Goal: Communication & Community: Ask a question

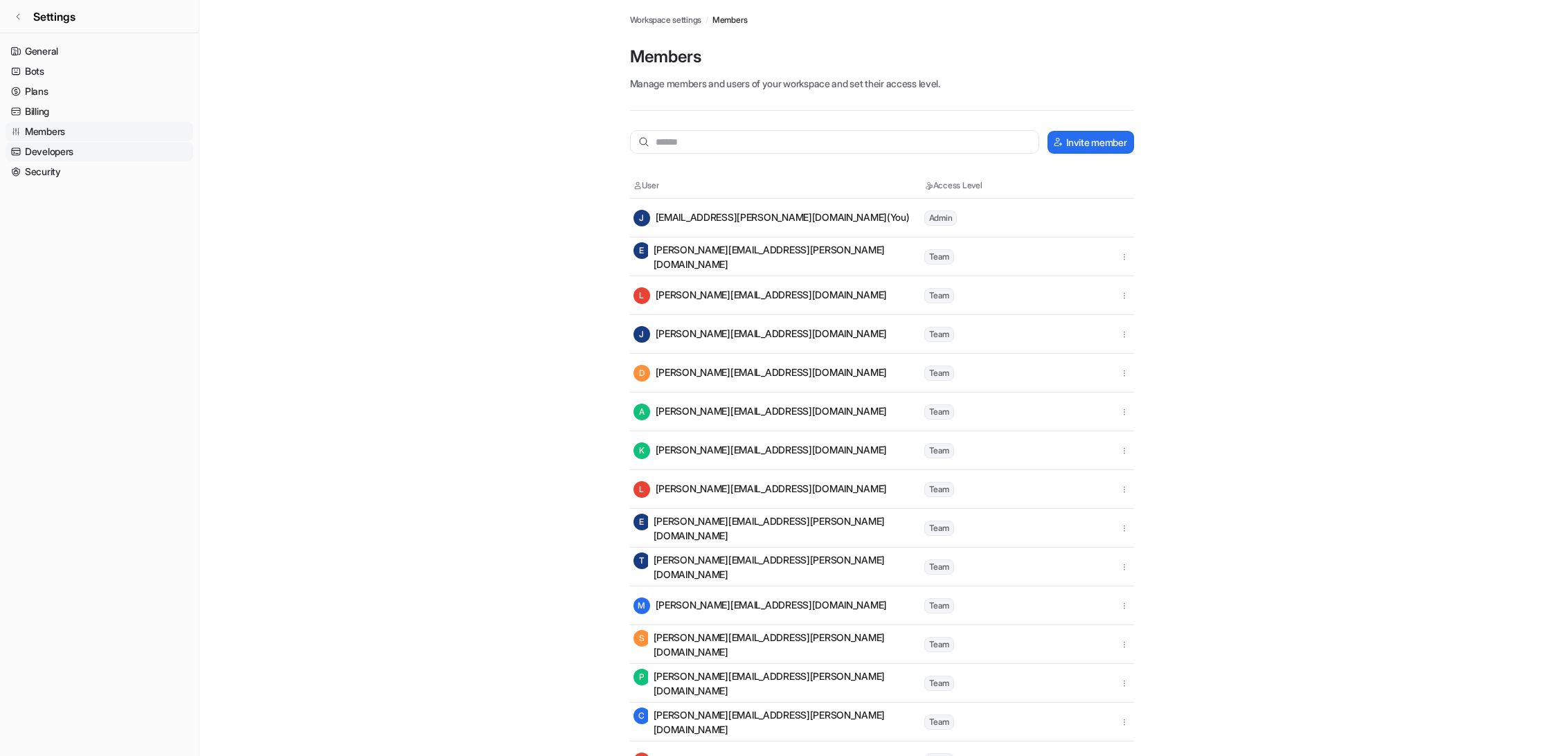
scroll to position [140, 0]
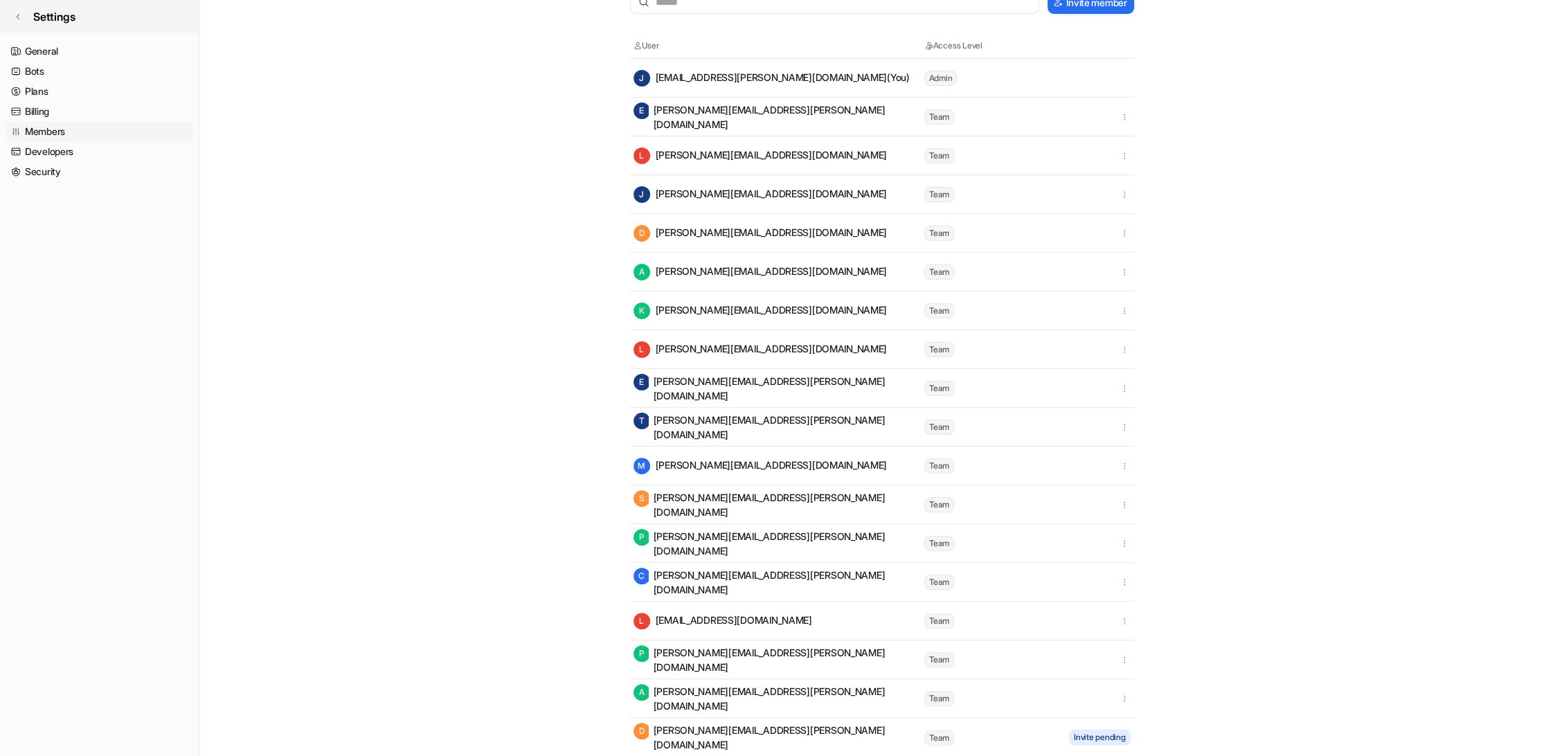
click at [23, 11] on link "Settings" at bounding box center [99, 16] width 199 height 33
click at [17, 12] on icon at bounding box center [18, 16] width 8 height 8
click at [24, 15] on link "Settings" at bounding box center [99, 16] width 199 height 33
click at [19, 15] on icon at bounding box center [18, 16] width 8 height 8
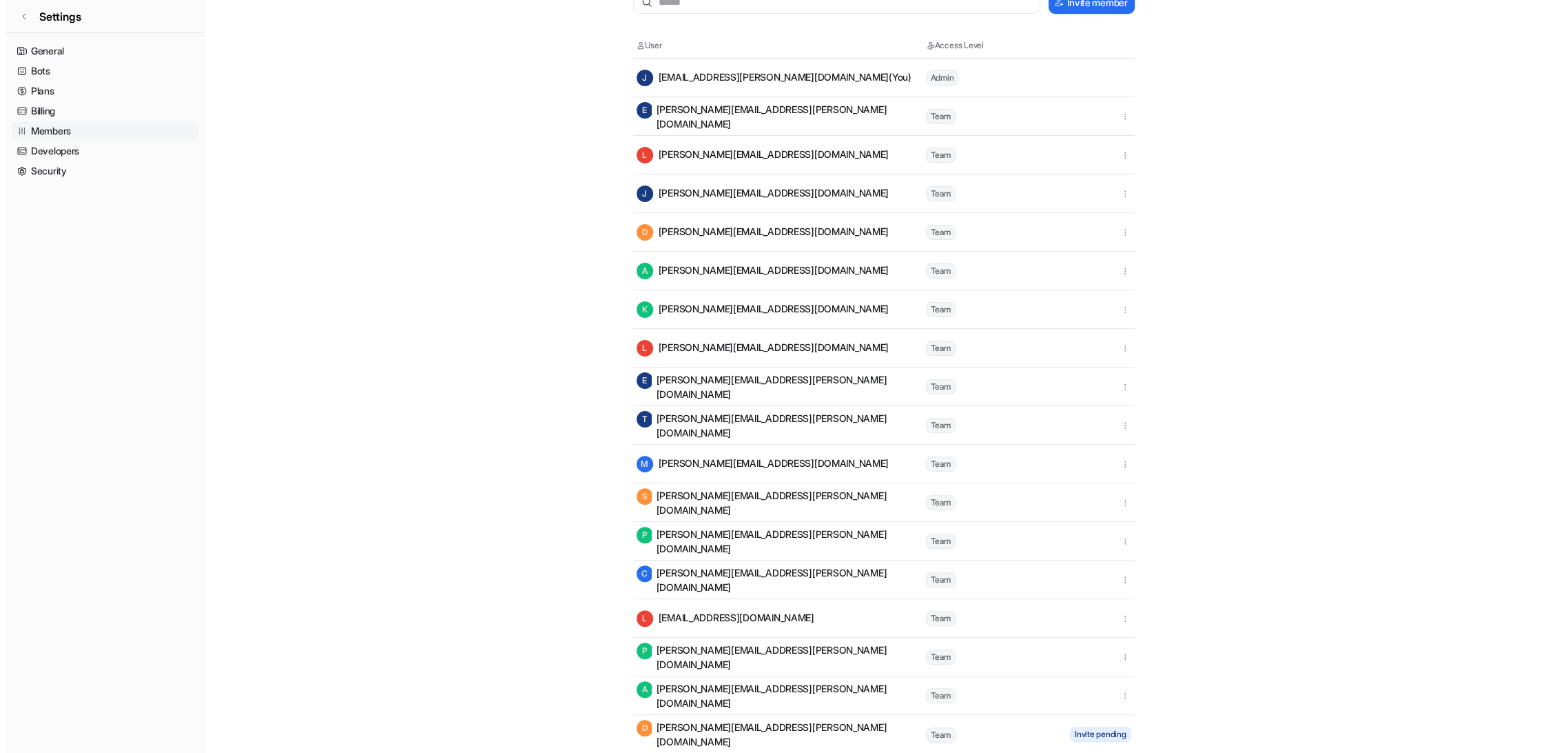
scroll to position [0, 0]
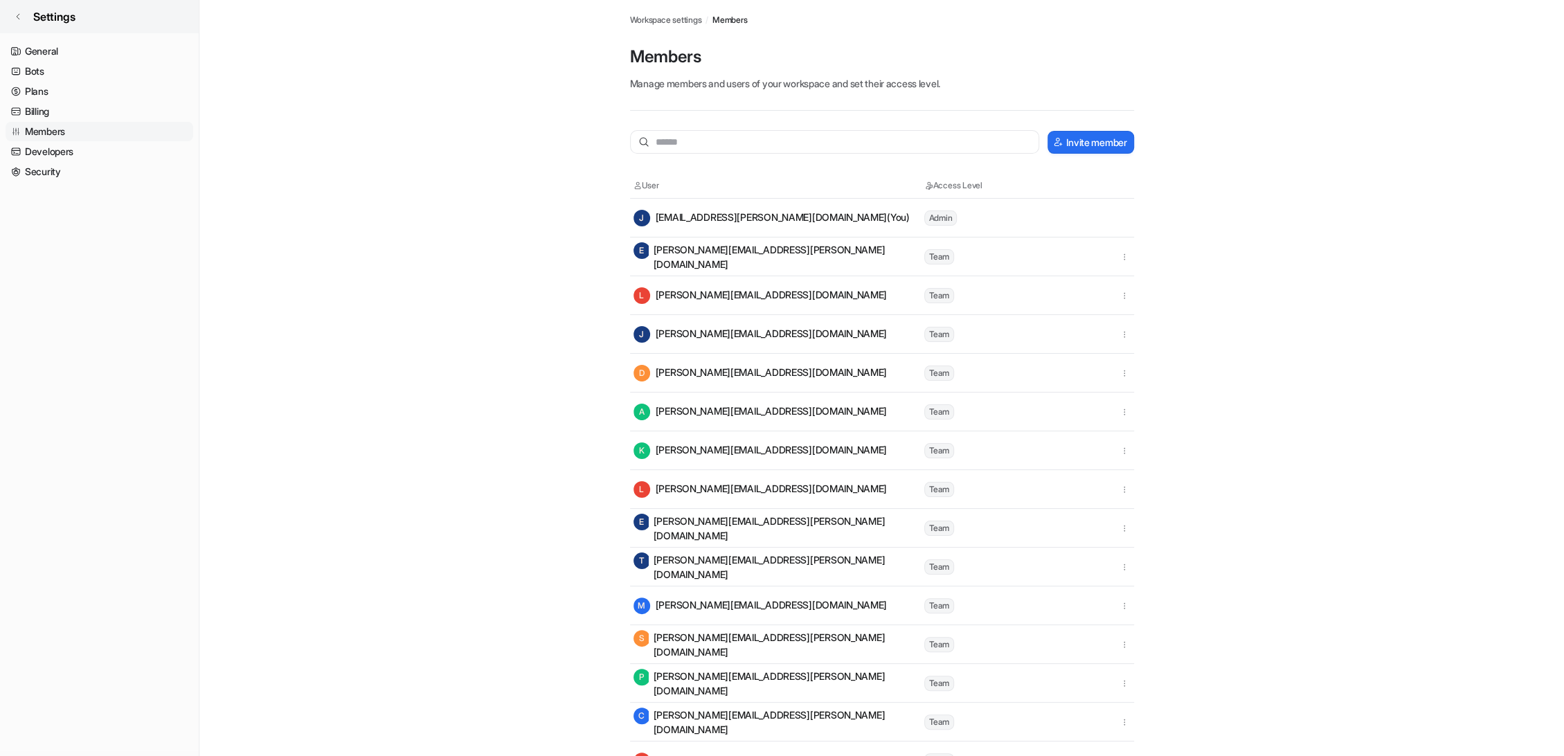
click at [39, 19] on span "Settings" at bounding box center [54, 16] width 42 height 17
click at [34, 49] on link "General" at bounding box center [100, 51] width 188 height 19
click at [42, 74] on link "Bots" at bounding box center [100, 71] width 188 height 19
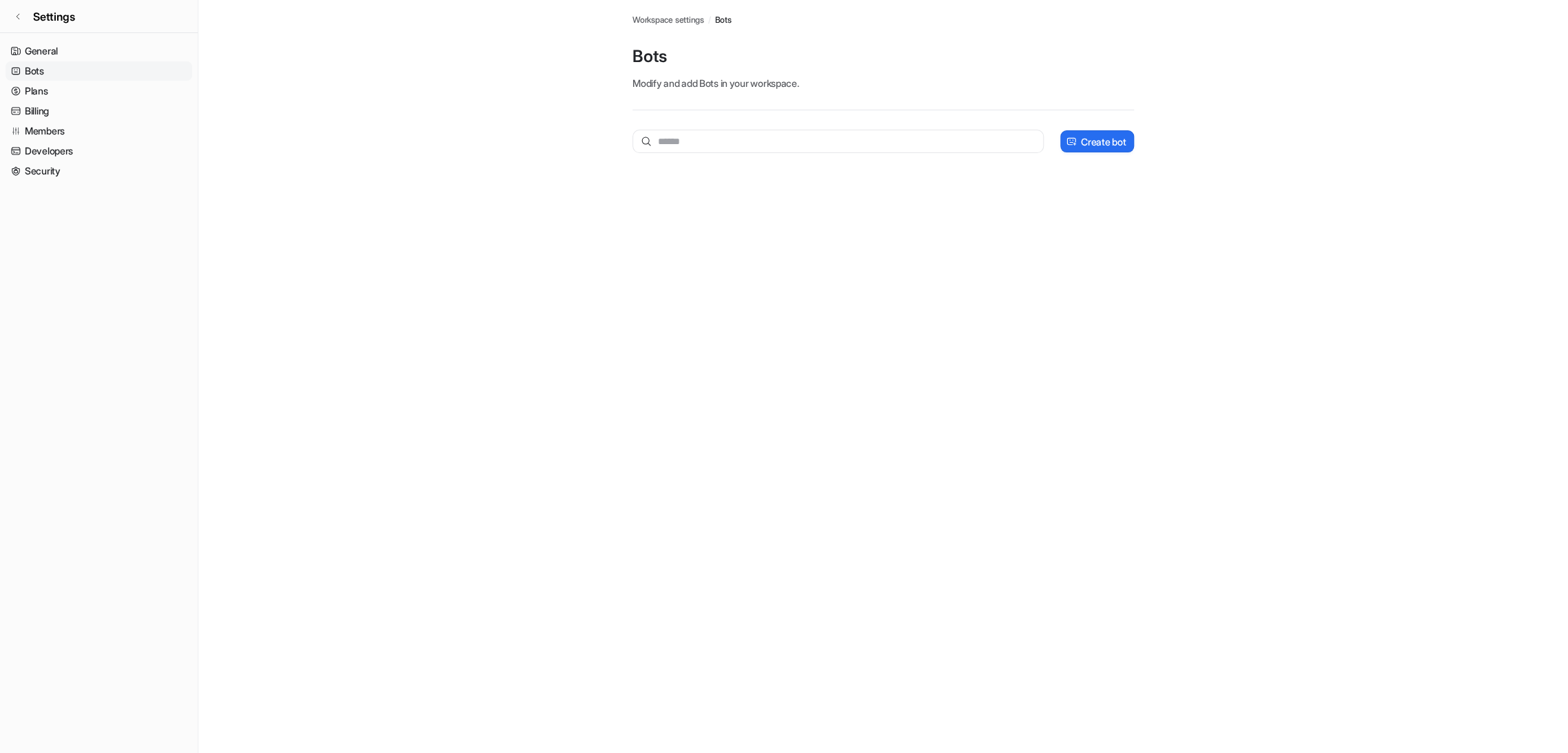
click at [72, 542] on nav "General Bots Plans Billing Members Developers Security" at bounding box center [99, 391] width 198 height 711
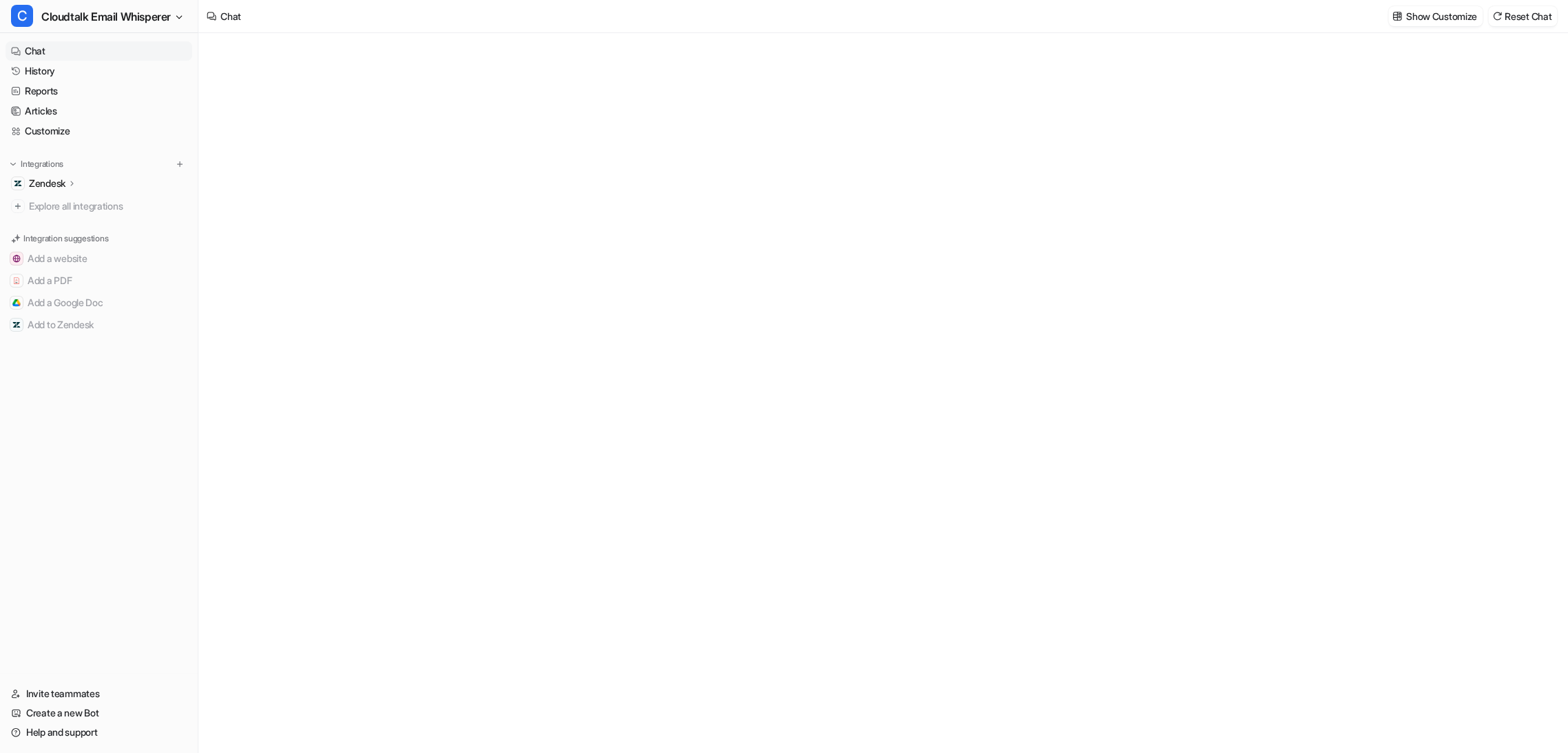
type textarea "**********"
click at [55, 731] on link "Help and support" at bounding box center [100, 731] width 187 height 19
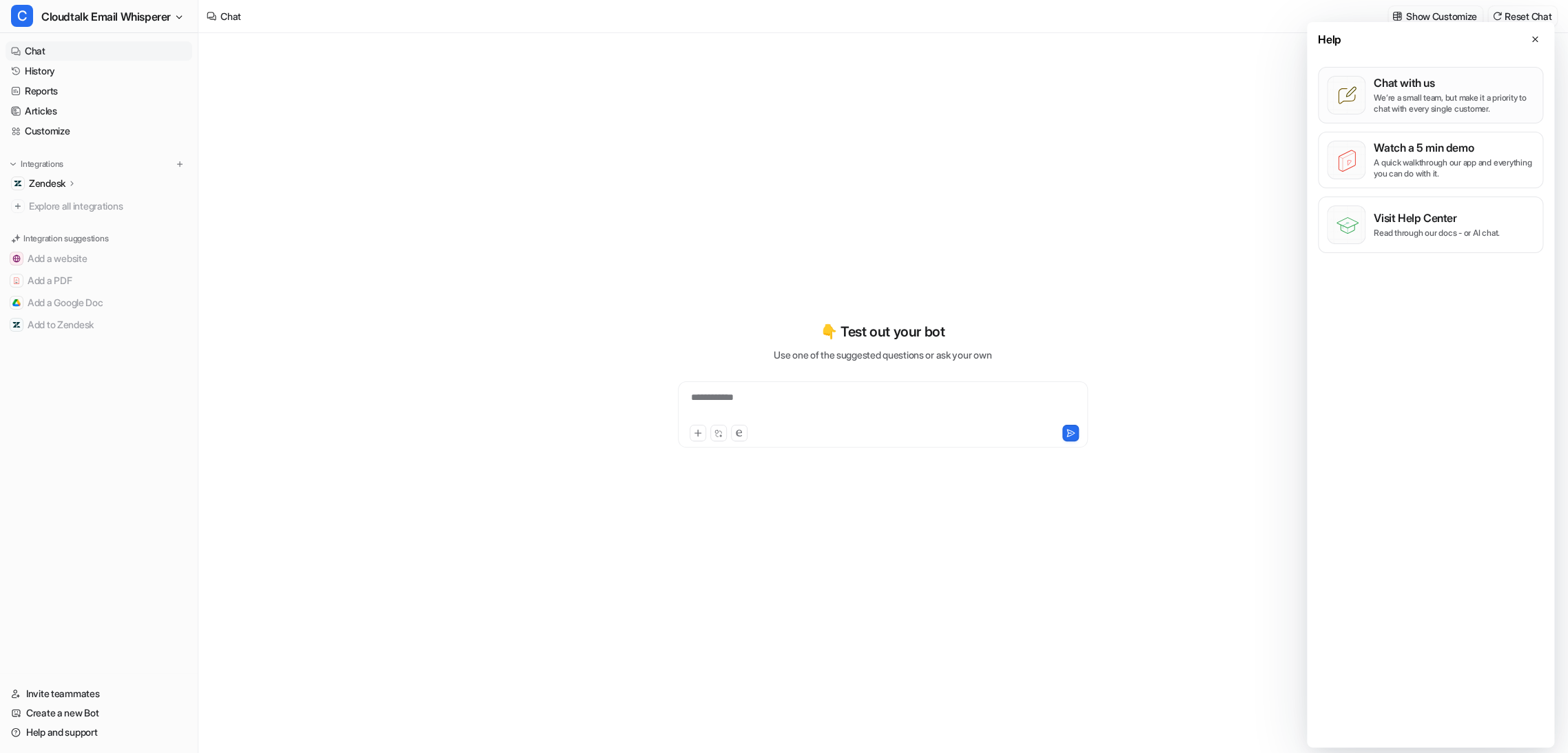
click at [1413, 87] on p "Chat with us" at bounding box center [1454, 83] width 160 height 14
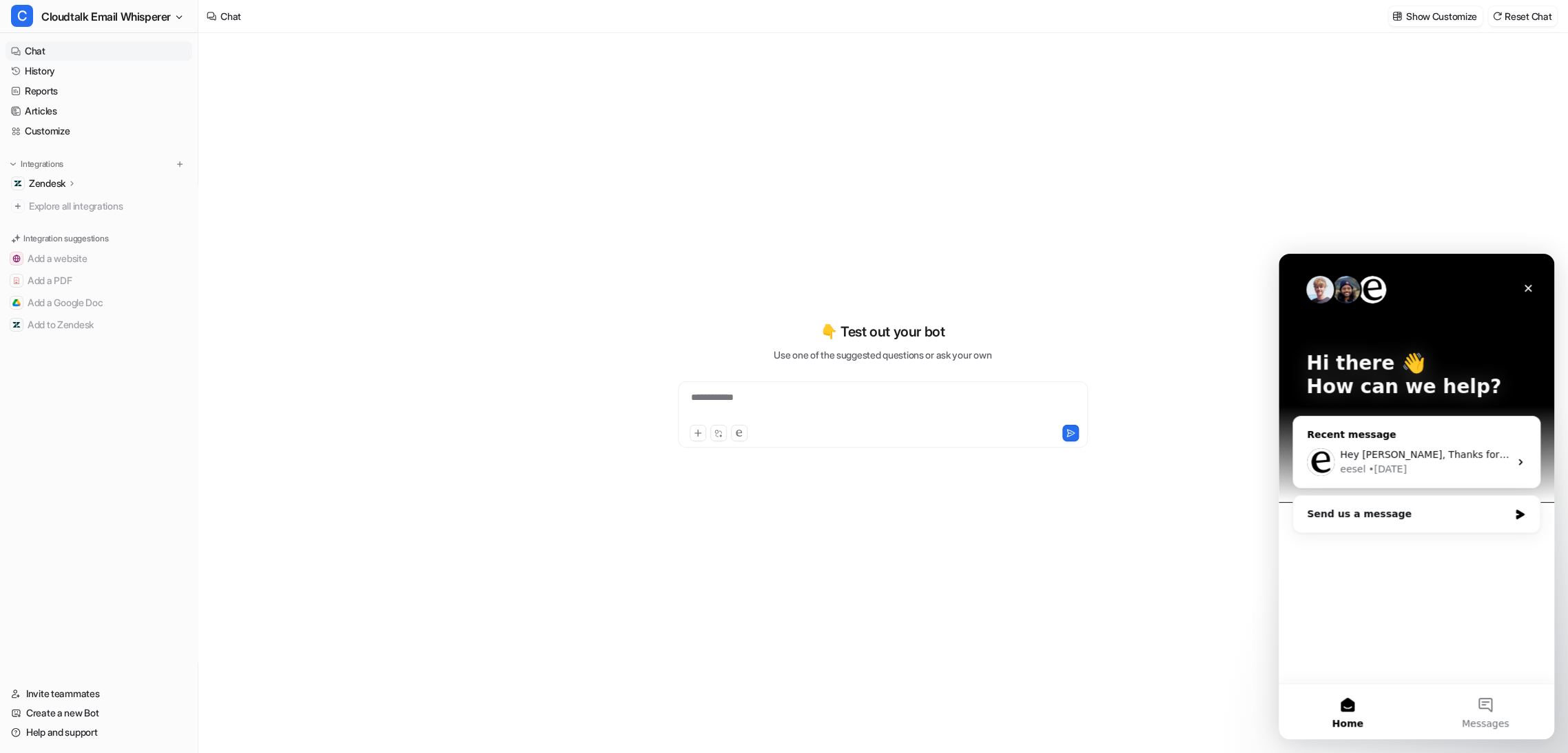
click at [1461, 466] on div "eesel • [DATE]" at bounding box center [1425, 469] width 169 height 15
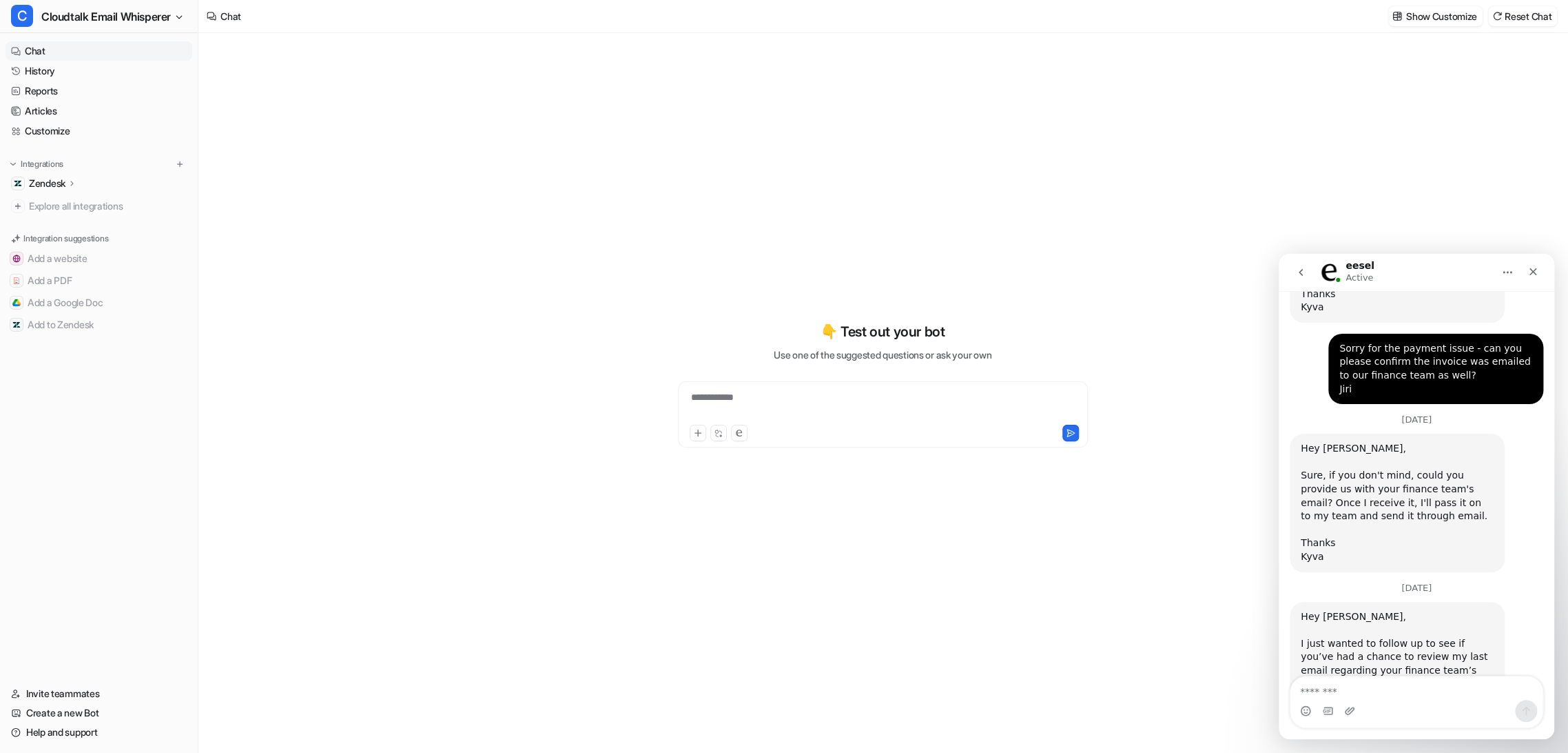
scroll to position [3329, 0]
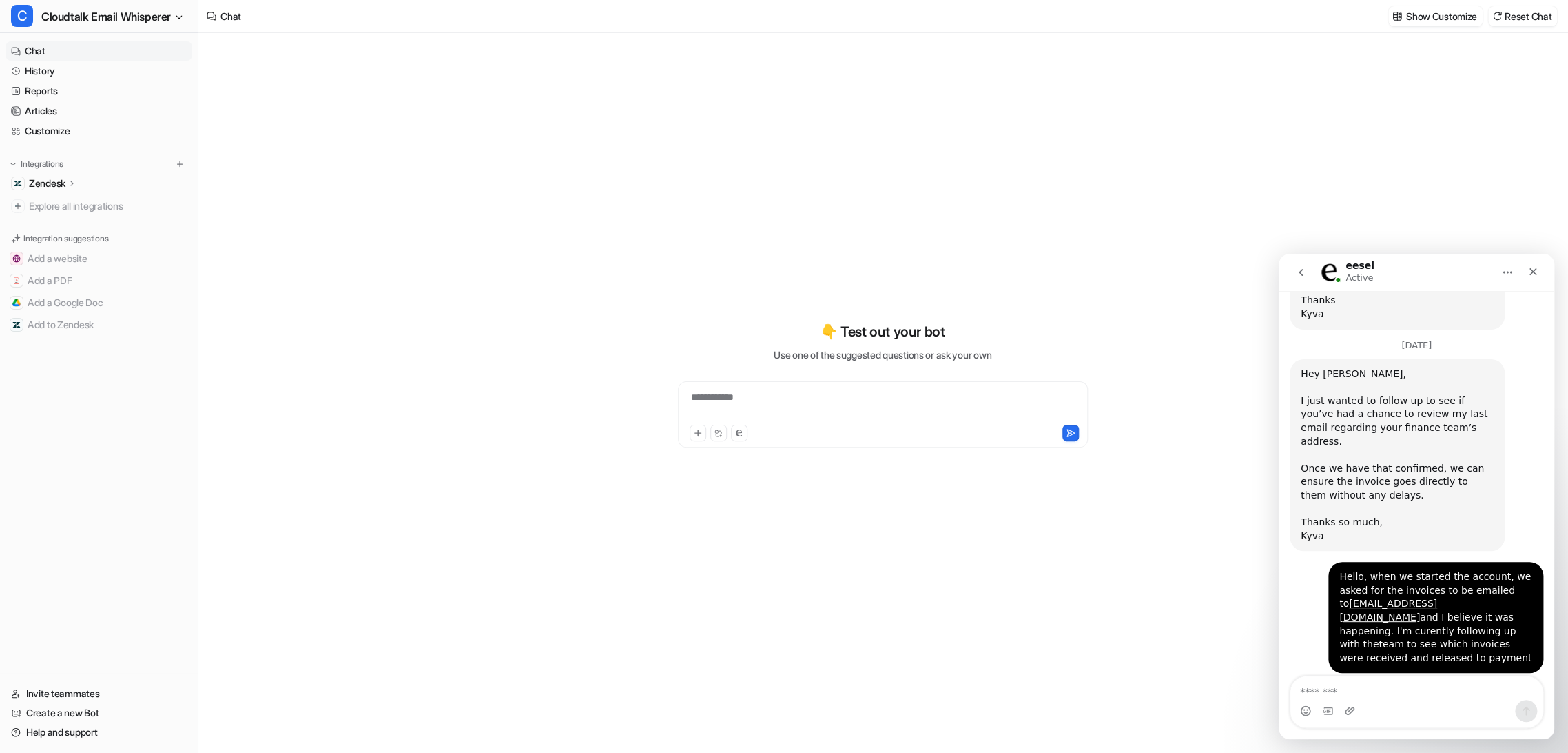
click at [1387, 688] on textarea "Message…" at bounding box center [1416, 688] width 252 height 24
click at [1393, 700] on div "Intercom messenger" at bounding box center [1416, 711] width 252 height 22
click at [1348, 691] on textarea "Message…" at bounding box center [1416, 688] width 252 height 24
click at [1348, 690] on textarea "Message…" at bounding box center [1416, 688] width 252 height 24
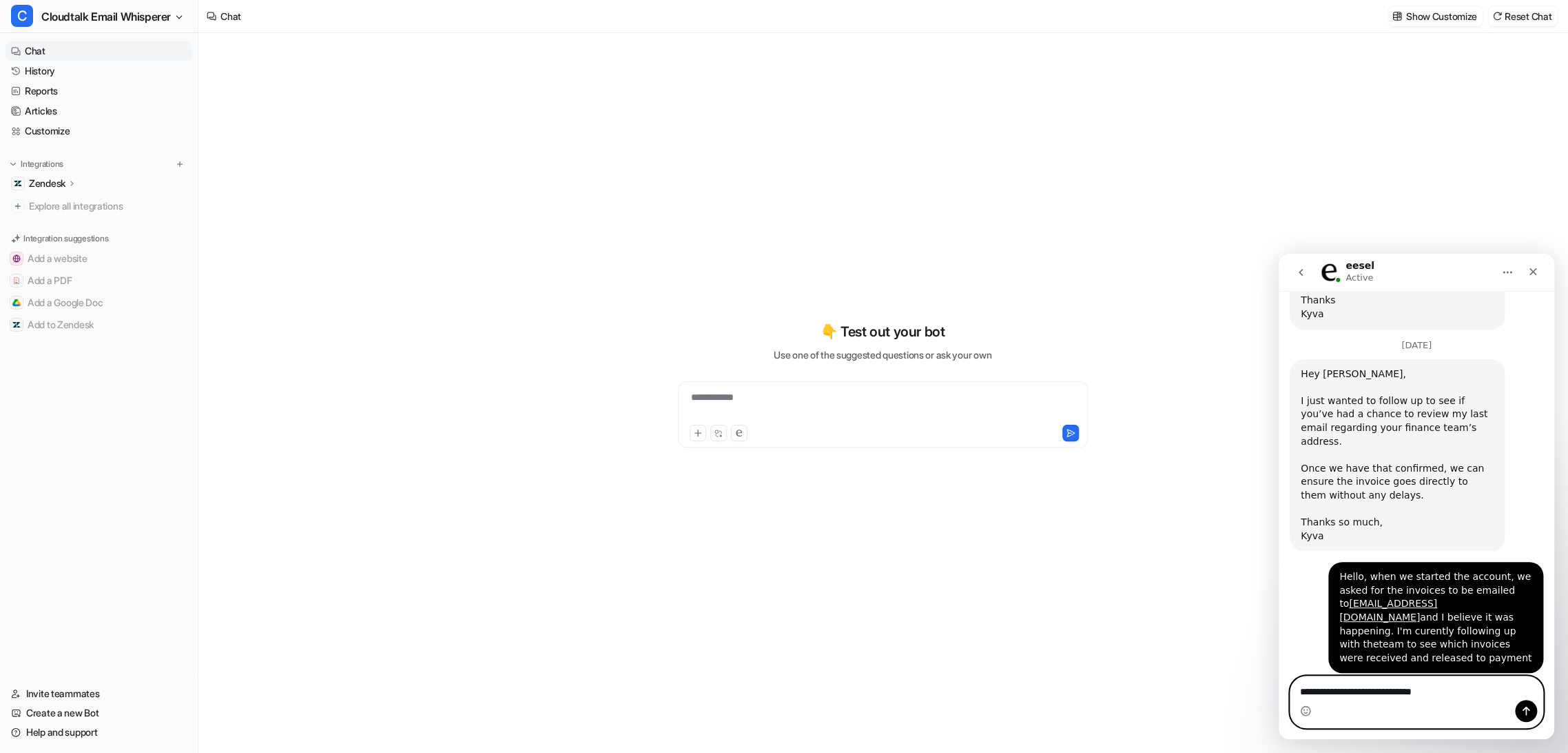
click at [1432, 692] on textarea "**********" at bounding box center [1416, 688] width 252 height 24
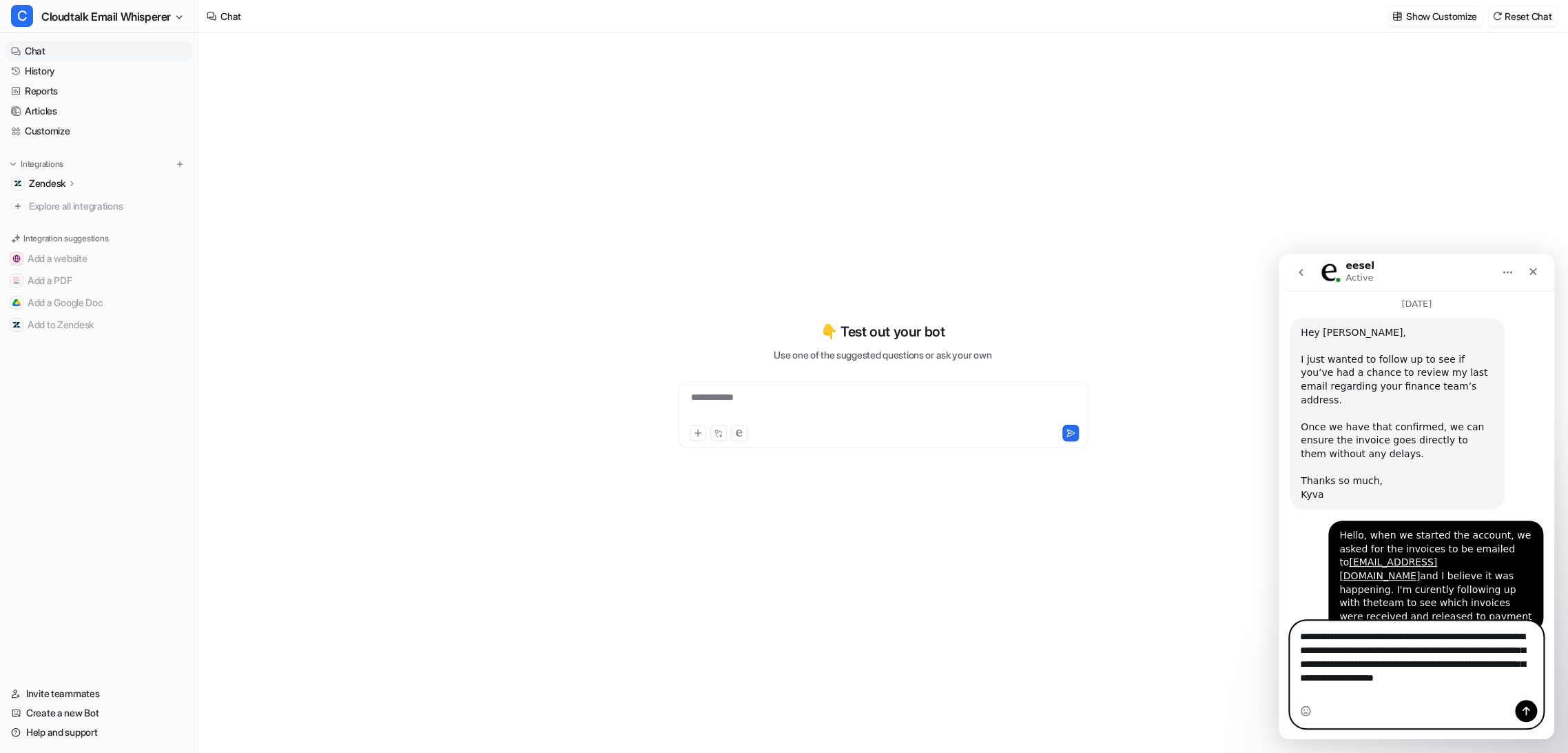
scroll to position [3385, 0]
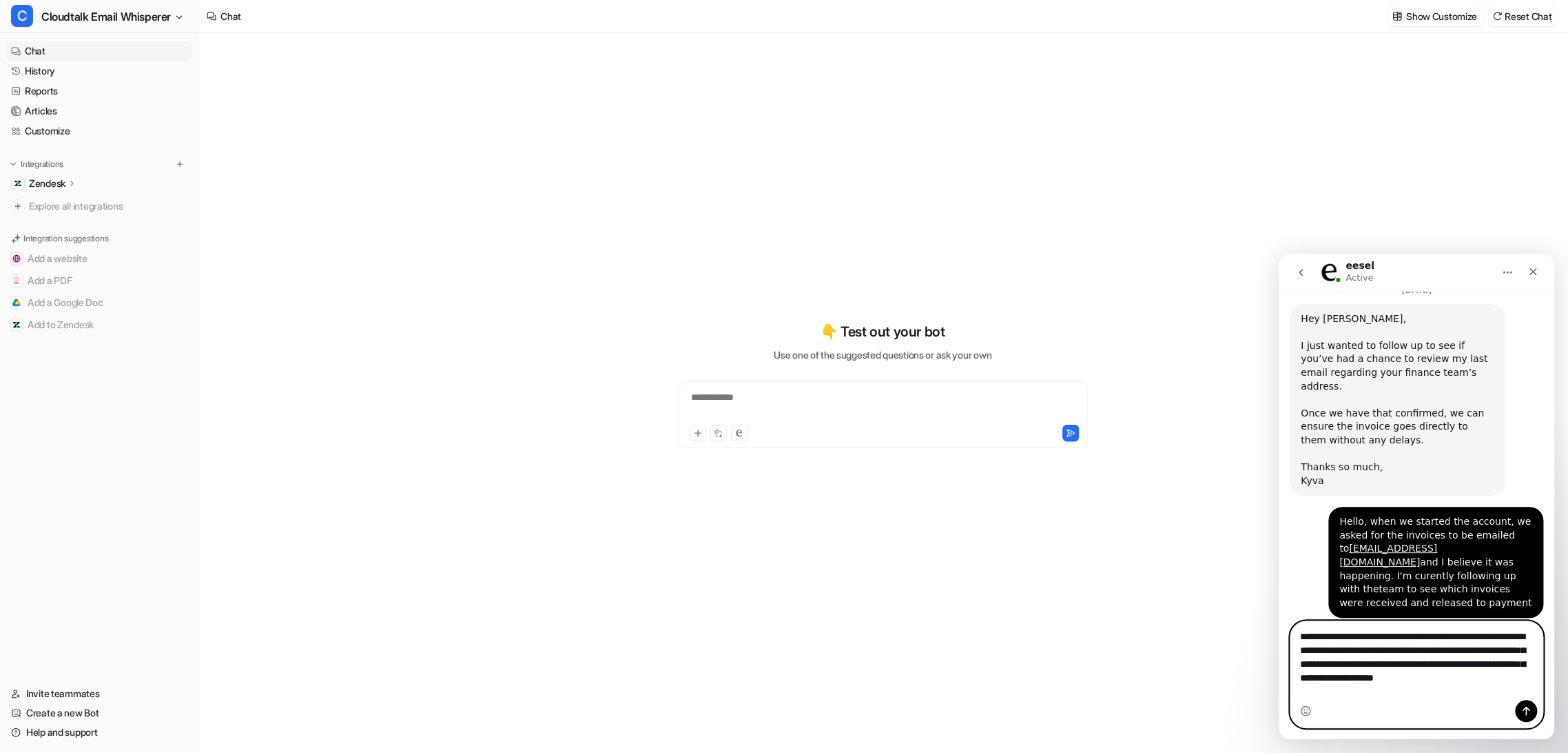
click at [1366, 690] on textarea "**********" at bounding box center [1416, 660] width 252 height 79
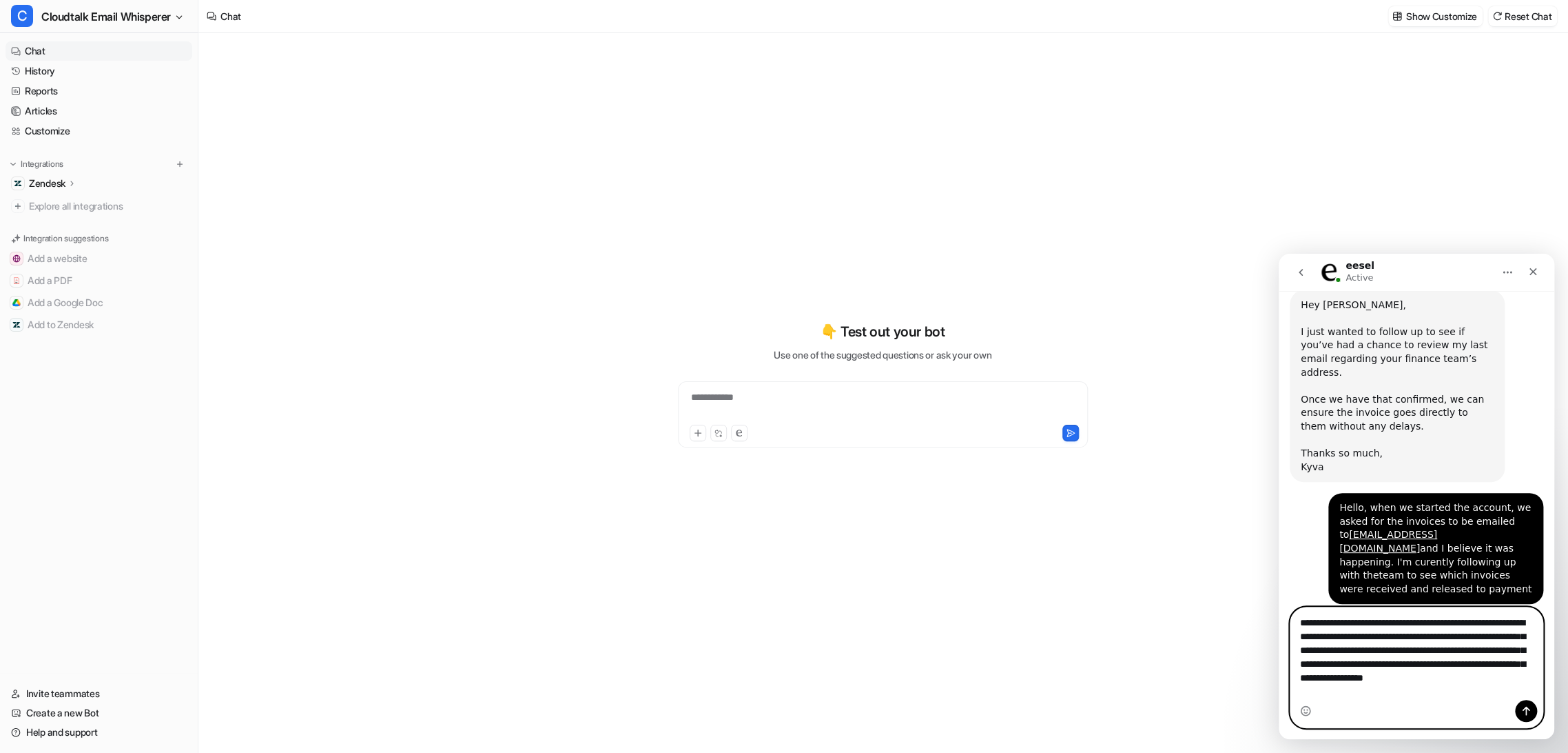
type textarea "**********"
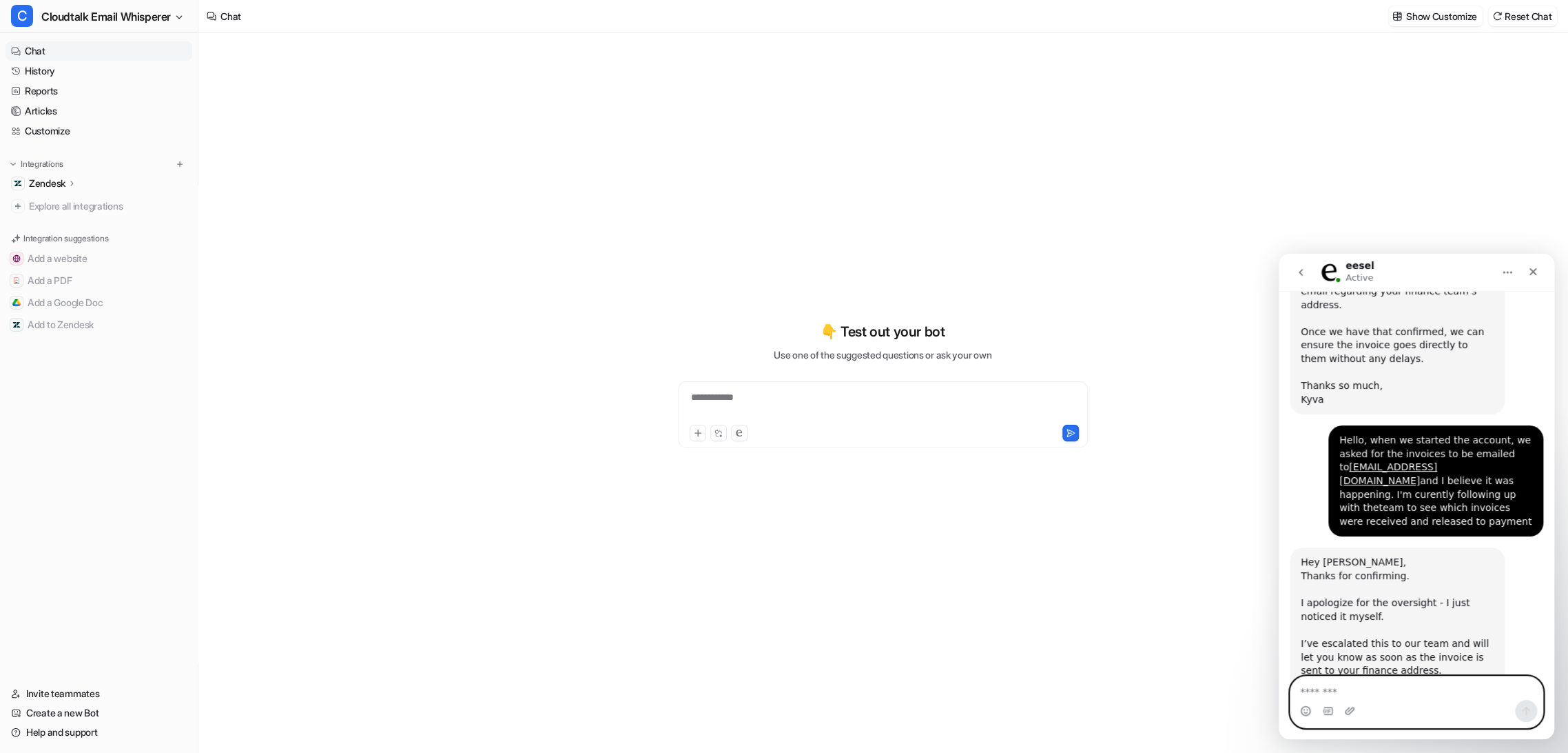
scroll to position [3469, 0]
